Goal: Task Accomplishment & Management: Use online tool/utility

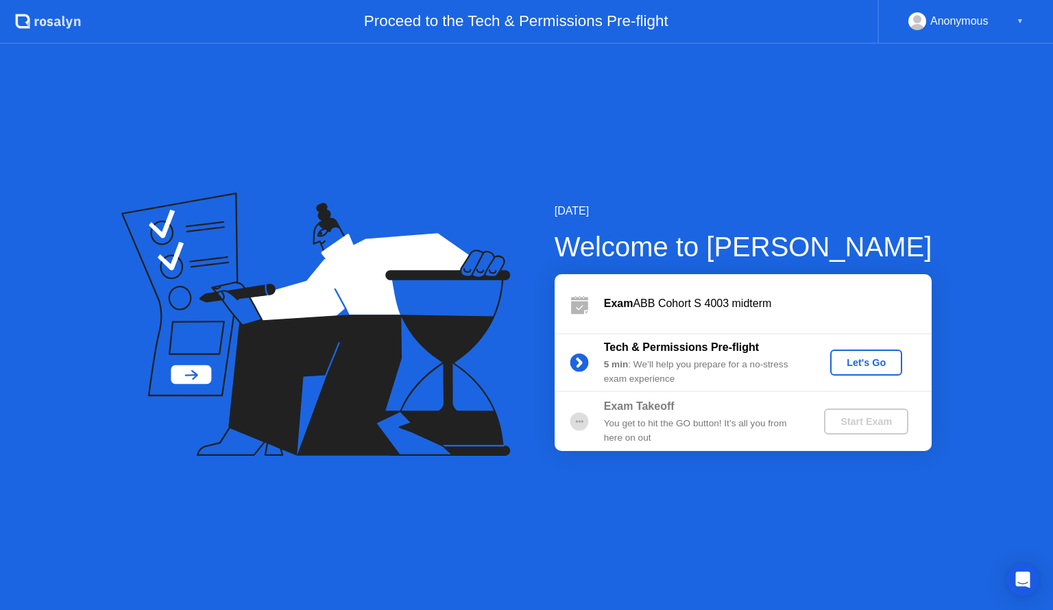
click at [885, 359] on div "Let's Go" at bounding box center [865, 362] width 61 height 11
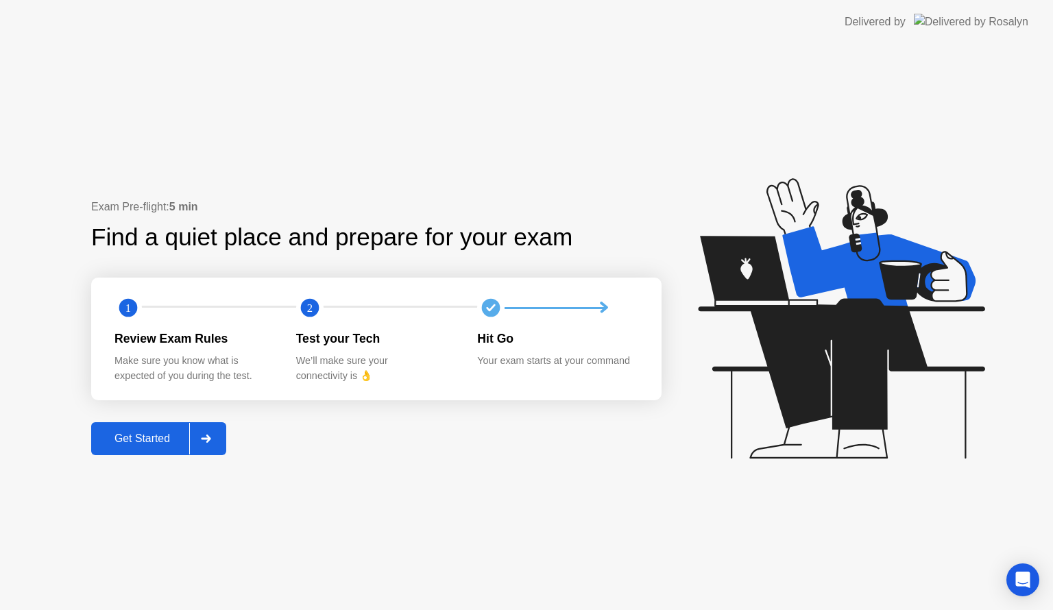
click at [126, 439] on div "Get Started" at bounding box center [142, 438] width 94 height 12
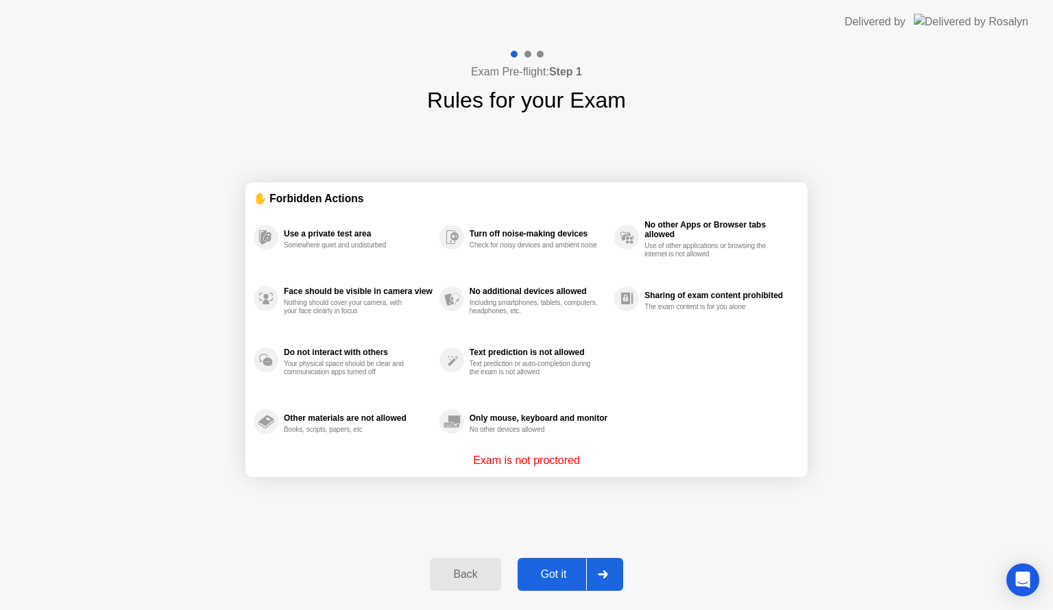
click at [556, 563] on button "Got it" at bounding box center [570, 574] width 106 height 33
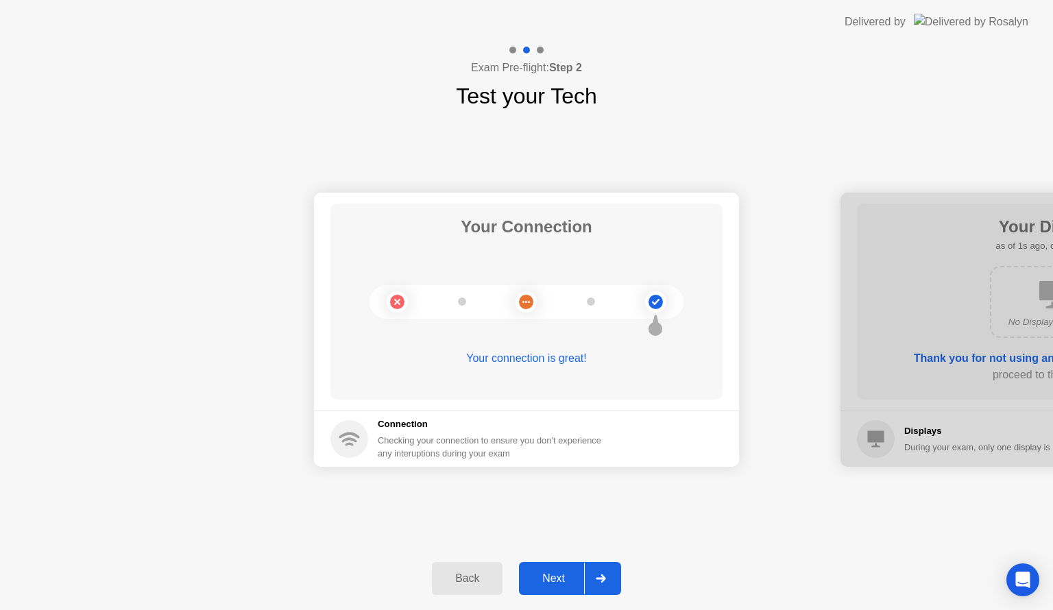
click at [555, 578] on div "Next" at bounding box center [553, 578] width 61 height 12
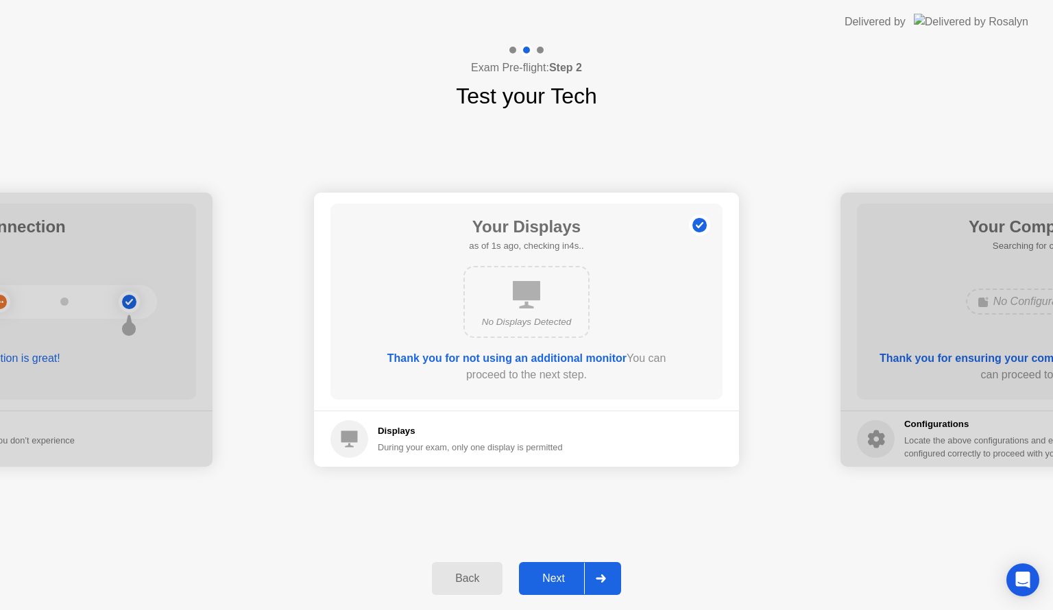
click at [555, 576] on div "Next" at bounding box center [553, 578] width 61 height 12
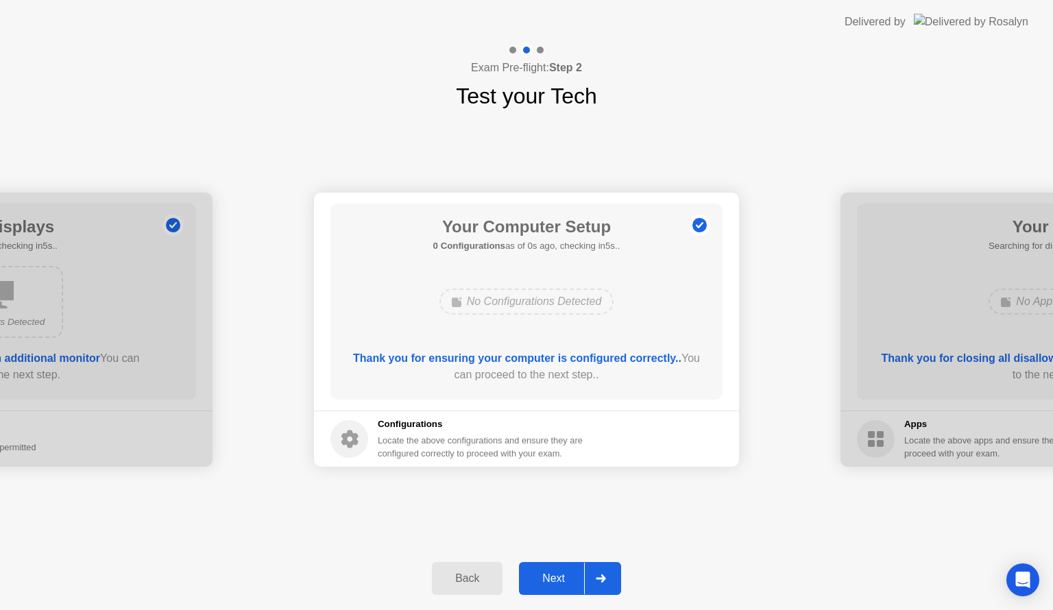
click at [554, 576] on div "Next" at bounding box center [553, 578] width 61 height 12
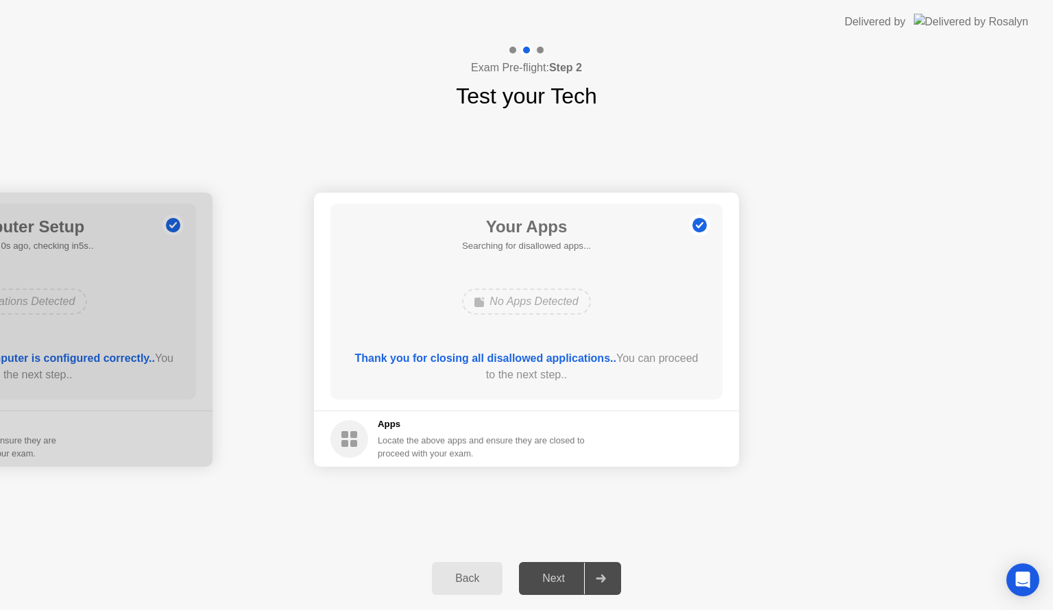
click at [554, 576] on div "Next" at bounding box center [553, 578] width 61 height 12
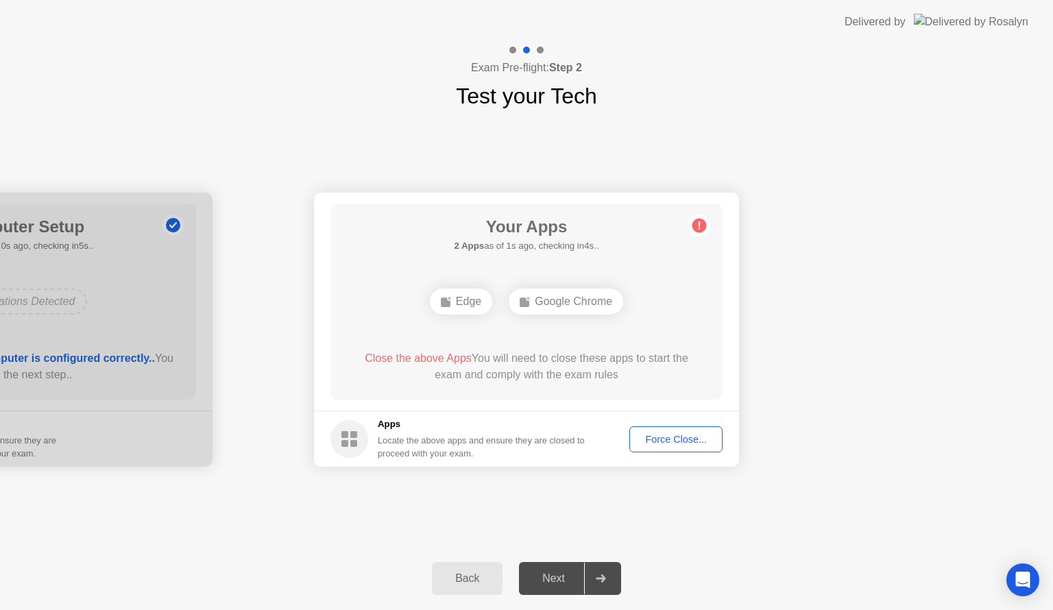
click at [659, 437] on div "Force Close..." at bounding box center [676, 439] width 84 height 11
click at [663, 442] on div "Force Close..." at bounding box center [676, 439] width 84 height 11
click at [676, 434] on div "Force Close..." at bounding box center [676, 439] width 84 height 11
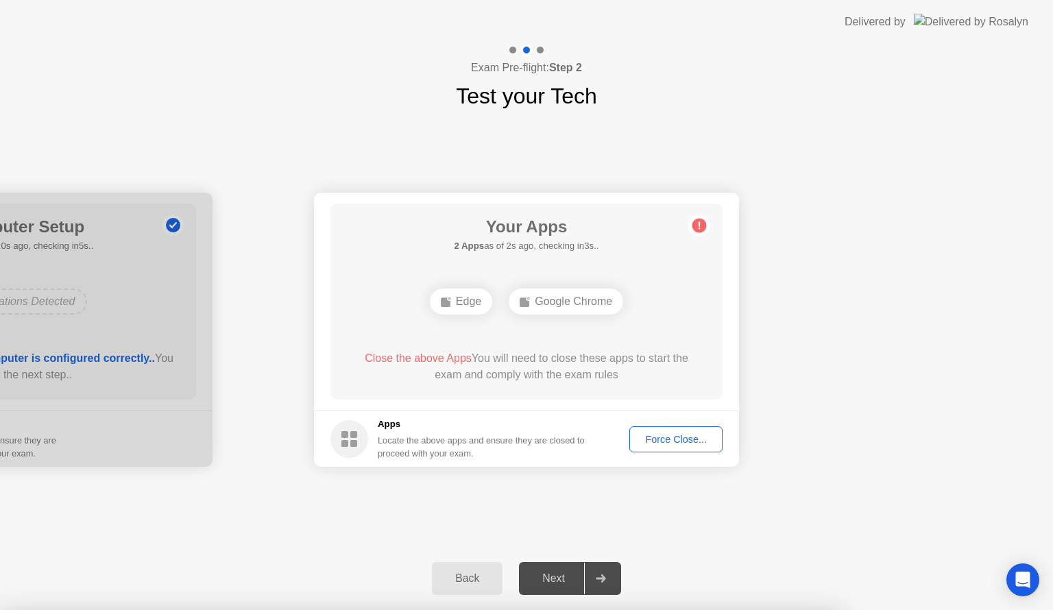
click at [667, 435] on div "Force Close..." at bounding box center [676, 439] width 84 height 11
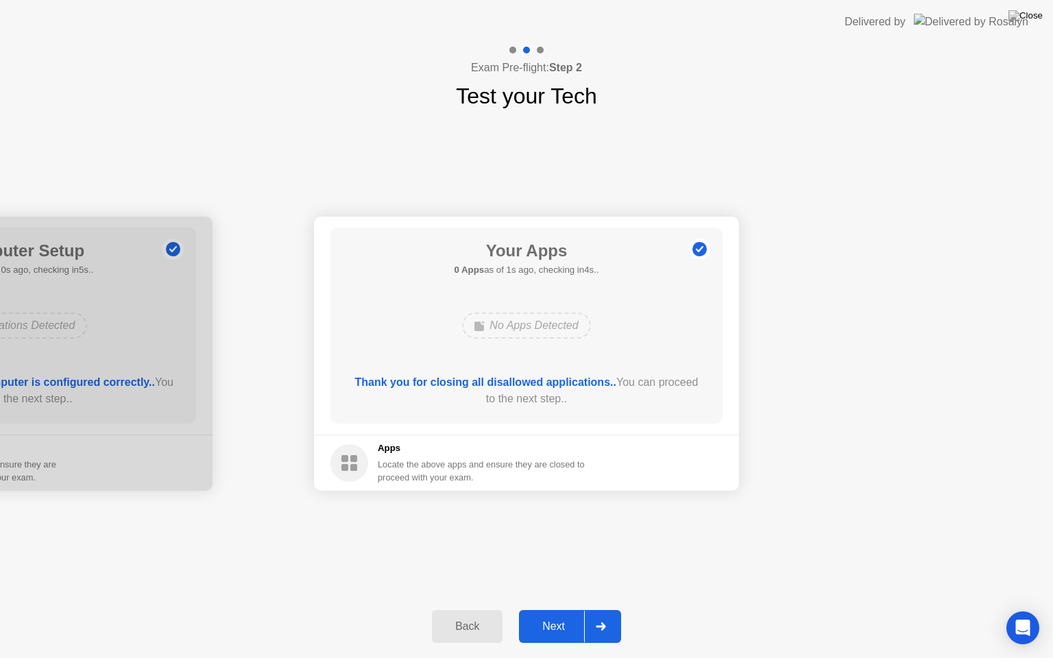
click at [552, 609] on button "Next" at bounding box center [570, 626] width 102 height 33
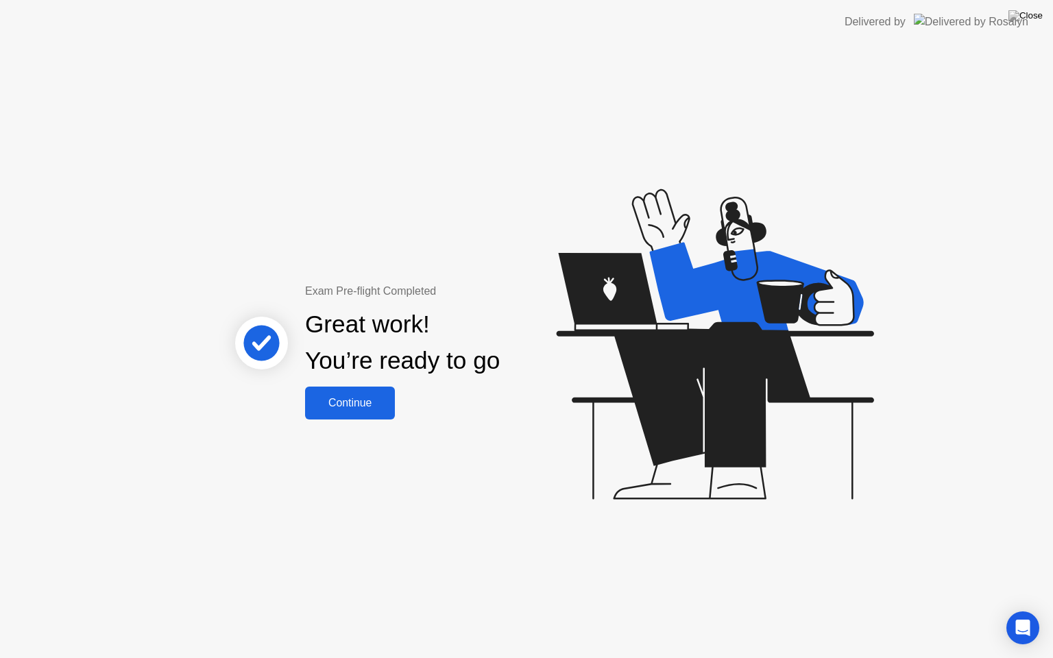
click at [325, 399] on div "Continue" at bounding box center [350, 403] width 82 height 12
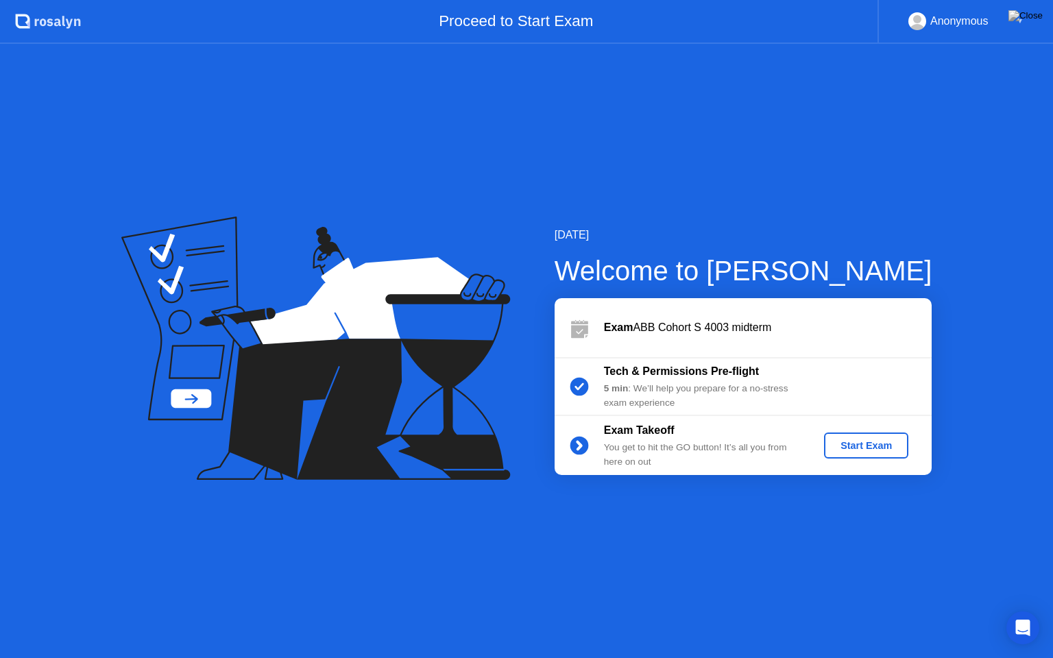
click at [850, 440] on div "Start Exam" at bounding box center [865, 445] width 73 height 11
